Goal: Transaction & Acquisition: Book appointment/travel/reservation

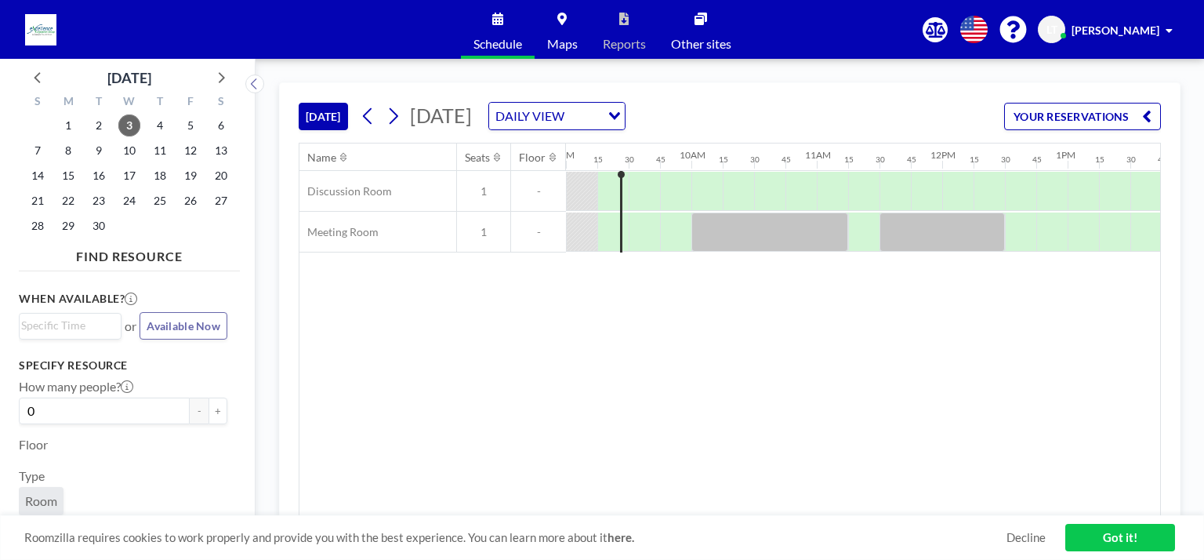
scroll to position [0, 1383]
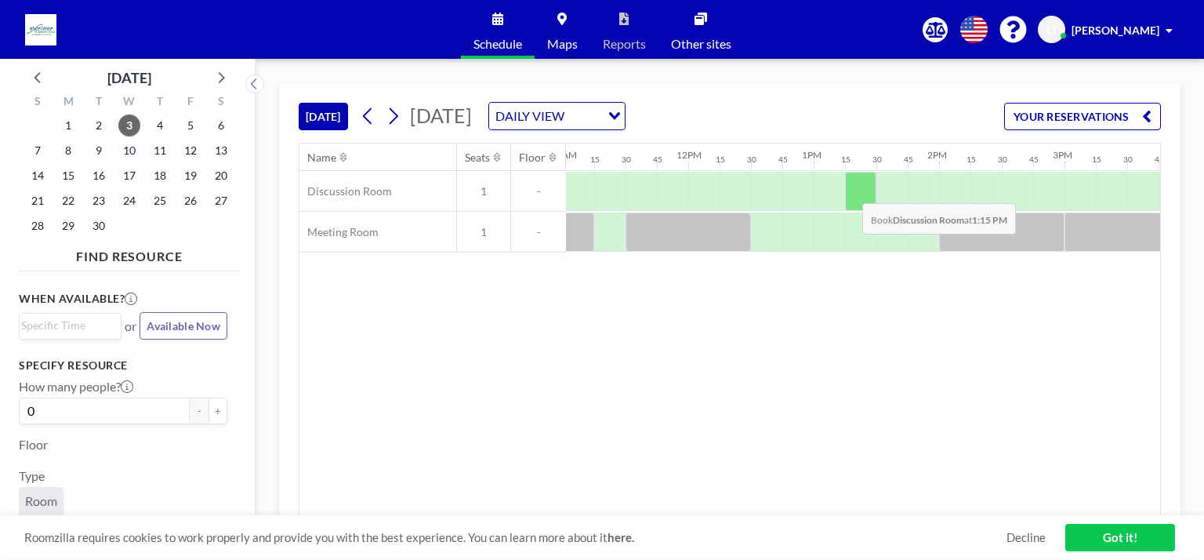
click at [850, 191] on div at bounding box center [860, 191] width 31 height 39
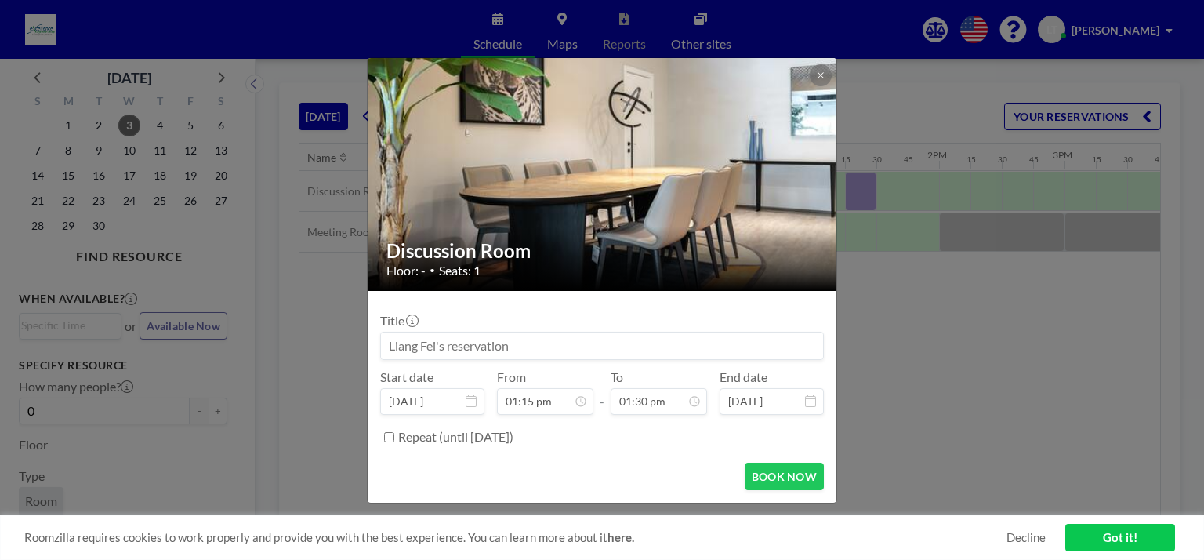
scroll to position [1507, 0]
click at [826, 66] on button at bounding box center [821, 75] width 22 height 22
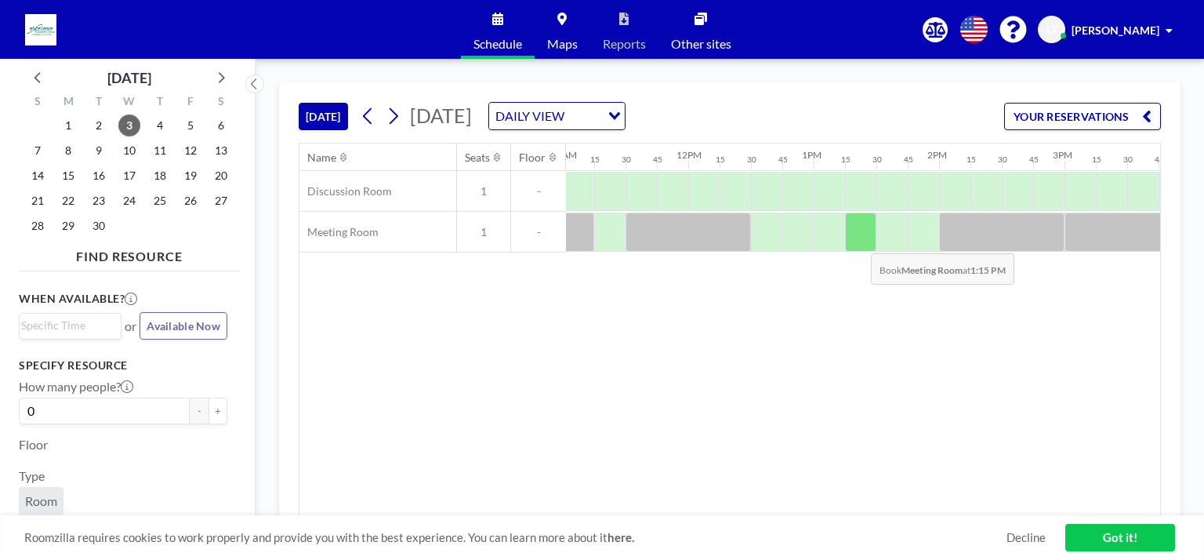
click at [859, 241] on div at bounding box center [860, 231] width 31 height 39
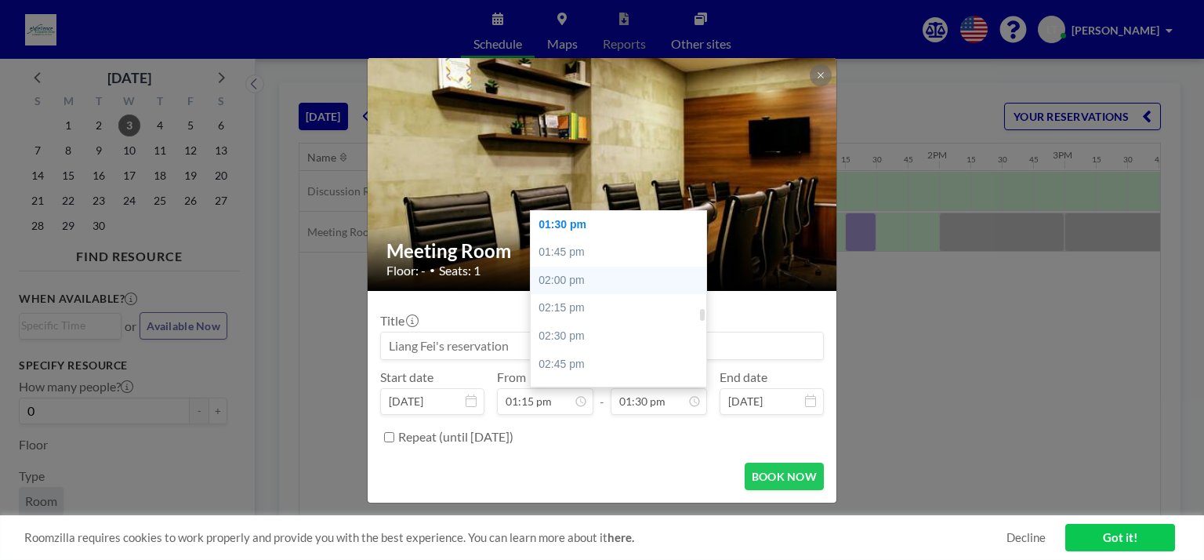
click at [564, 272] on div "02:00 pm" at bounding box center [622, 281] width 183 height 28
type input "02:00 pm"
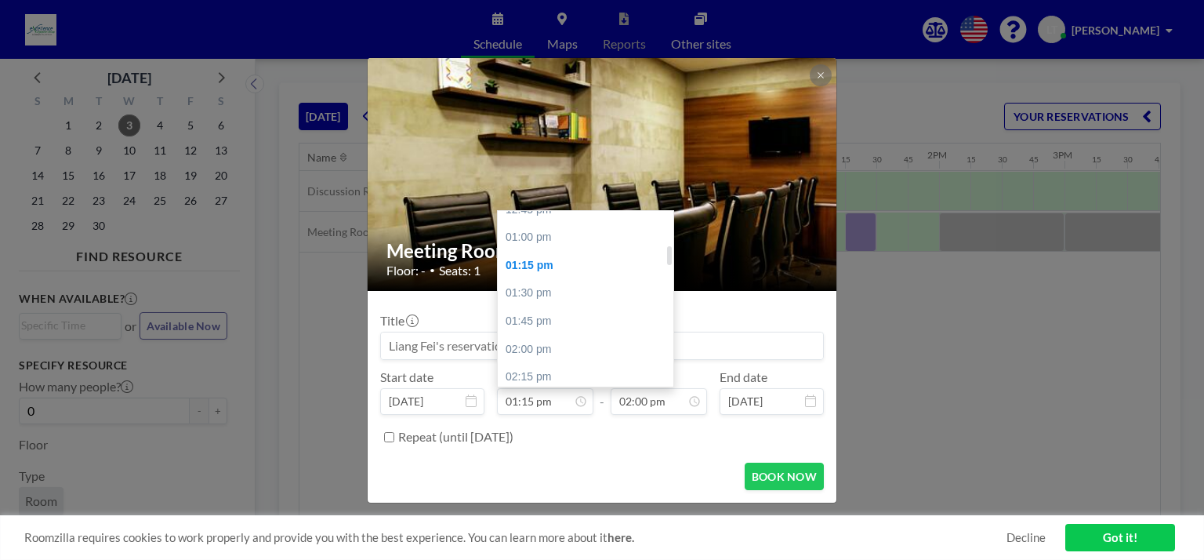
scroll to position [312, 0]
click at [538, 275] on div "01:00 pm" at bounding box center [589, 275] width 183 height 28
type input "01:00 pm"
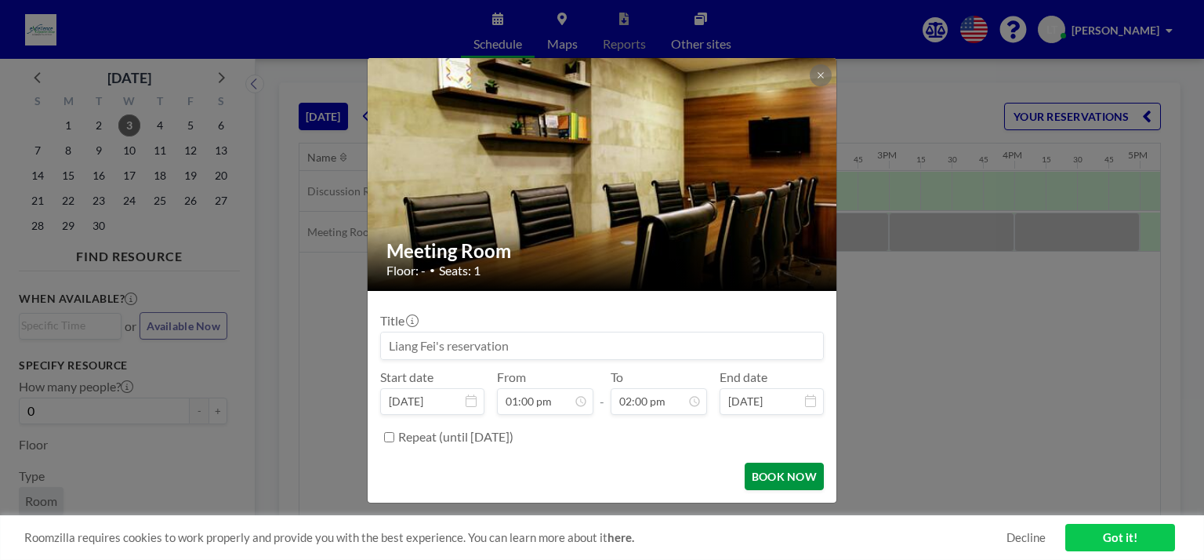
scroll to position [0, 1600]
click at [795, 473] on button "BOOK NOW" at bounding box center [784, 476] width 79 height 27
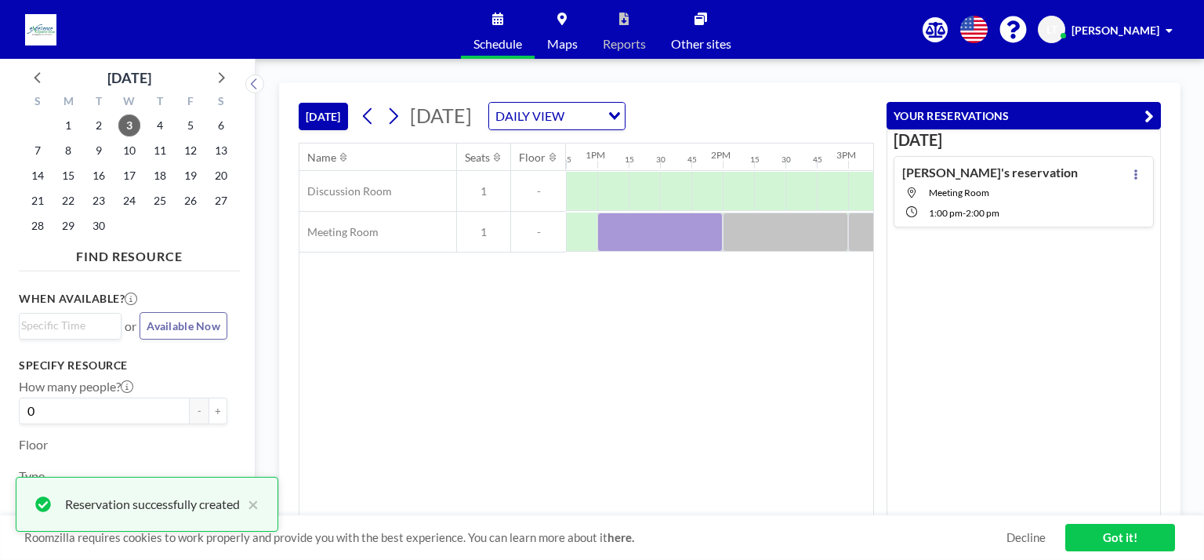
click at [657, 309] on div "Name Seats Floor 12AM 15 30 45 1AM 15 30 45 2AM 15 30 45 3AM 15 30 45 4AM 15 30…" at bounding box center [587, 329] width 574 height 372
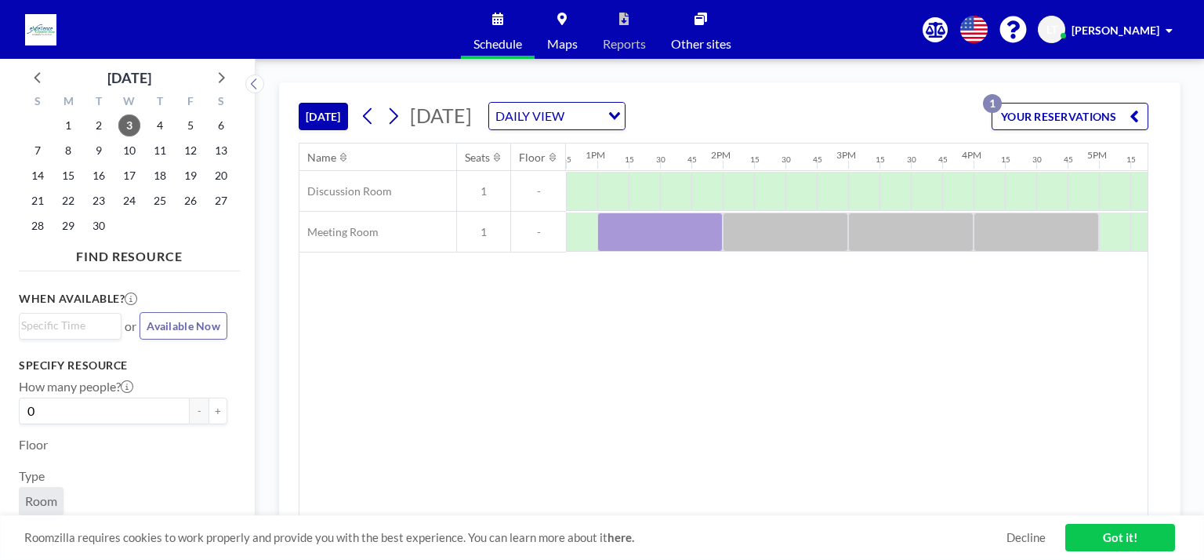
scroll to position [0, 1563]
